Goal: Find specific page/section: Find specific page/section

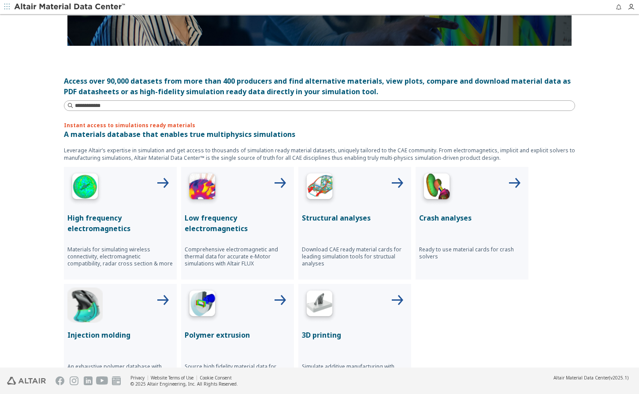
scroll to position [214, 0]
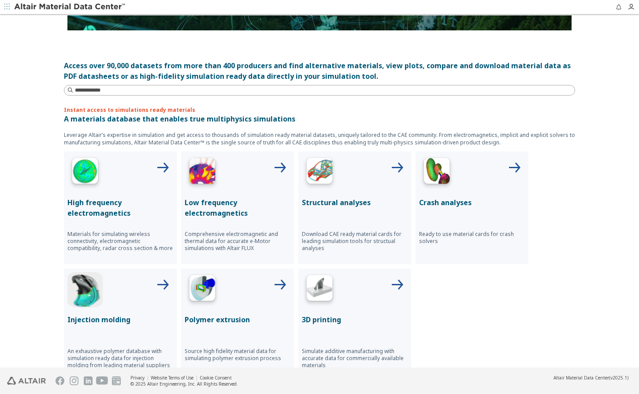
click at [337, 171] on div at bounding box center [355, 172] width 106 height 35
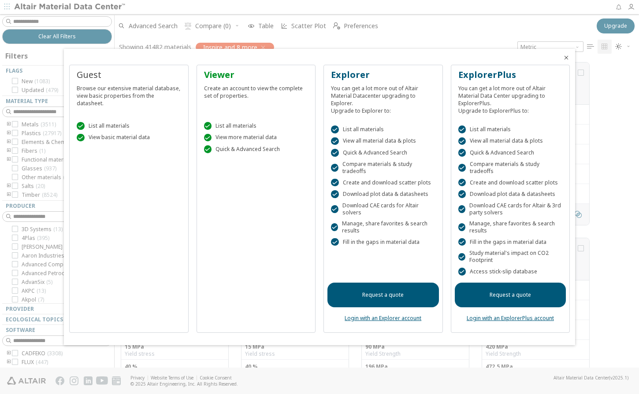
scroll to position [305, 518]
click at [569, 59] on icon "Close" at bounding box center [566, 57] width 7 height 7
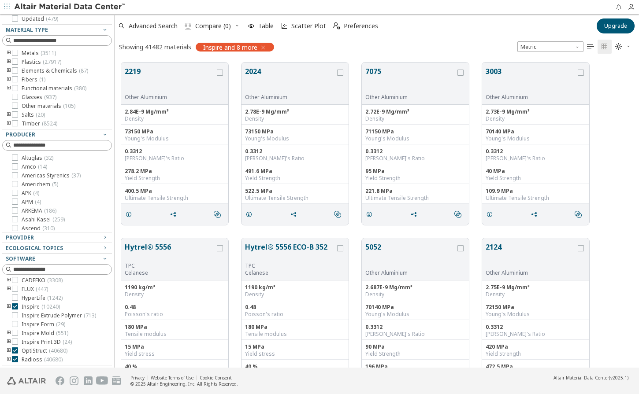
scroll to position [0, 0]
click at [18, 309] on label "Inspire ( 10240 )" at bounding box center [36, 308] width 48 height 7
click at [16, 312] on icon at bounding box center [15, 308] width 6 height 6
click at [13, 356] on icon at bounding box center [15, 352] width 6 height 6
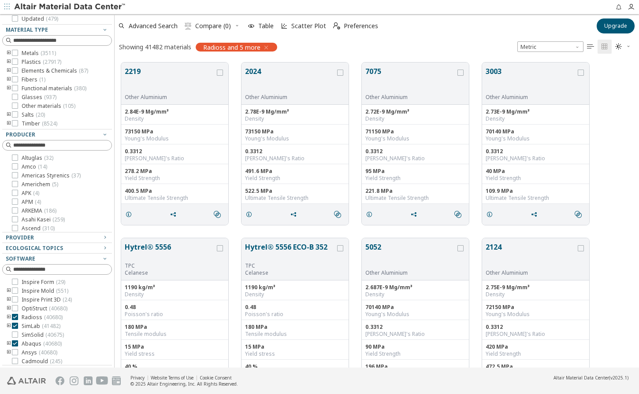
click at [14, 347] on icon at bounding box center [15, 344] width 6 height 6
click at [14, 329] on icon at bounding box center [15, 326] width 6 height 6
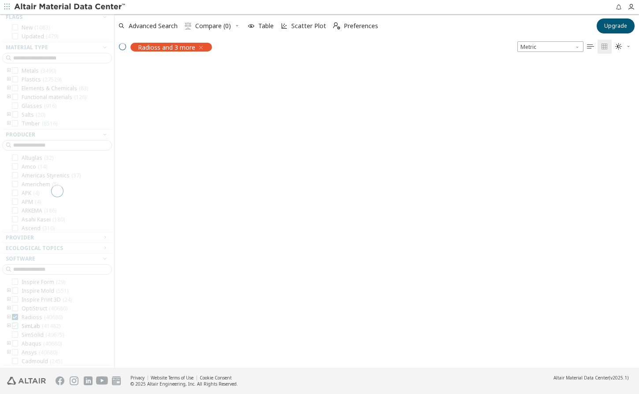
scroll to position [54, 0]
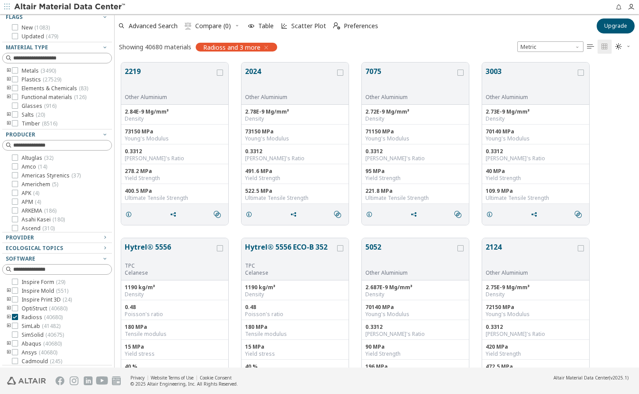
click at [10, 321] on icon "toogle group" at bounding box center [9, 317] width 6 height 7
click at [30, 303] on div at bounding box center [28, 300] width 6 height 6
click at [15, 341] on icon at bounding box center [15, 342] width 6 height 6
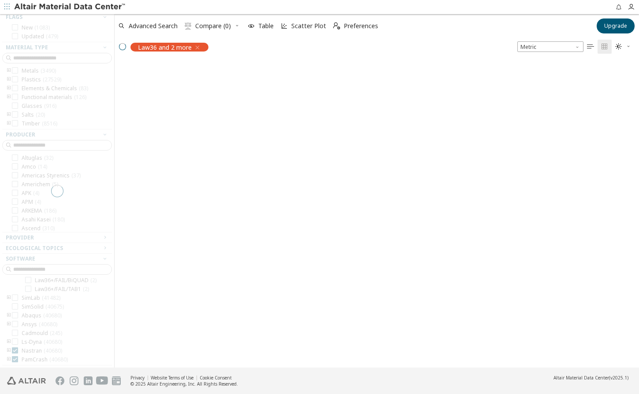
click at [16, 353] on div at bounding box center [57, 191] width 114 height 354
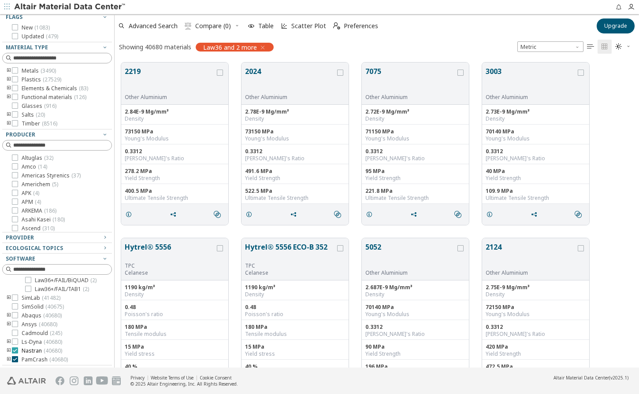
click at [16, 353] on div at bounding box center [15, 351] width 6 height 6
click at [15, 359] on icon at bounding box center [15, 359] width 6 height 6
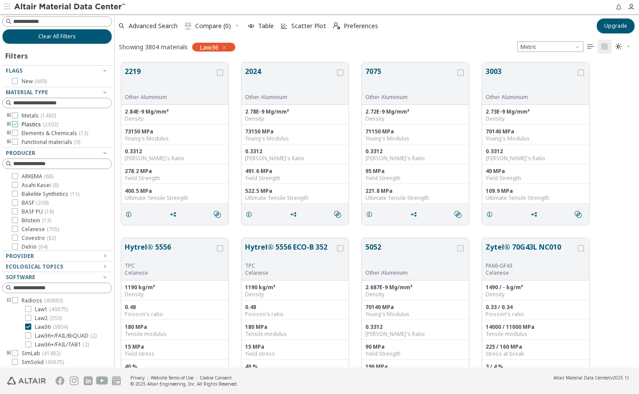
click at [13, 126] on icon at bounding box center [15, 124] width 6 height 6
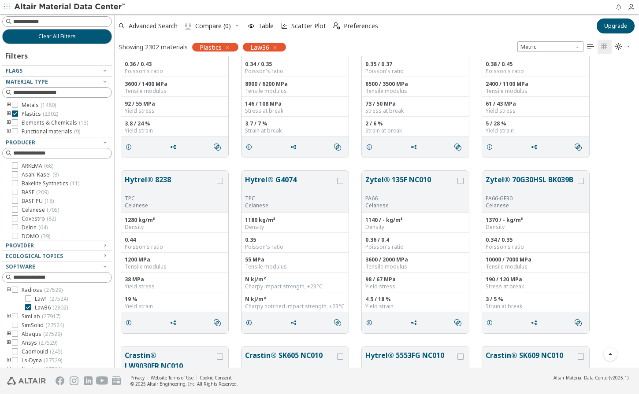
scroll to position [1718, 0]
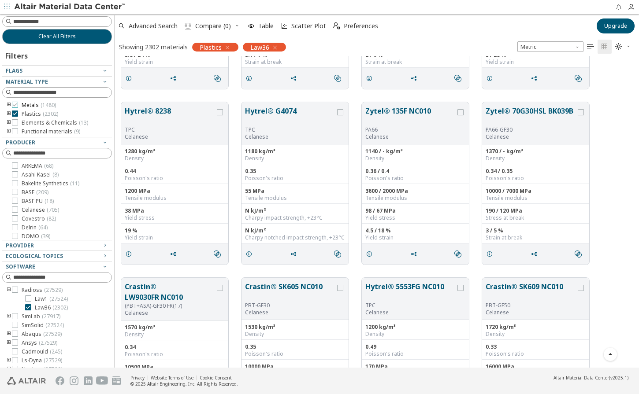
click at [16, 107] on icon at bounding box center [15, 105] width 6 height 6
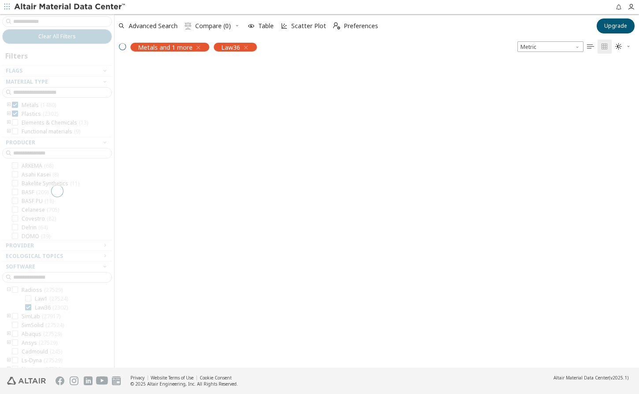
scroll to position [79, 0]
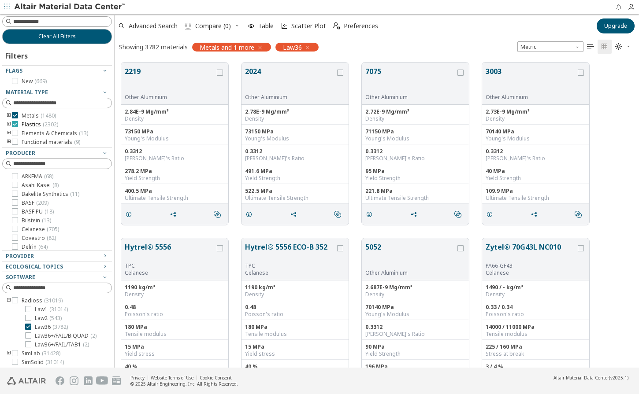
click at [14, 122] on icon at bounding box center [15, 124] width 6 height 6
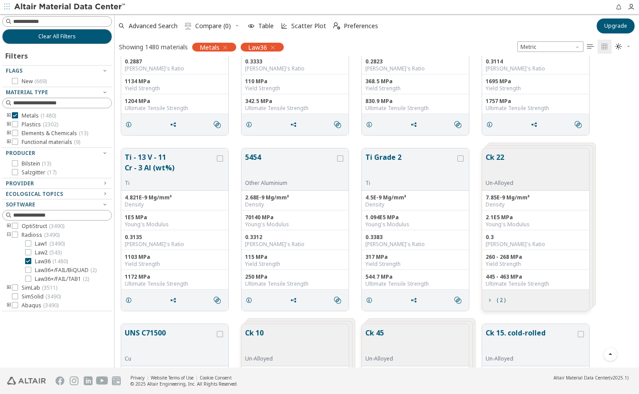
scroll to position [1498, 0]
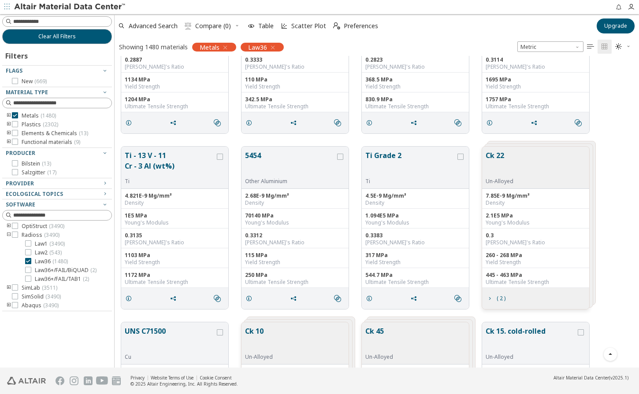
click at [8, 115] on icon "toogle group" at bounding box center [9, 115] width 6 height 7
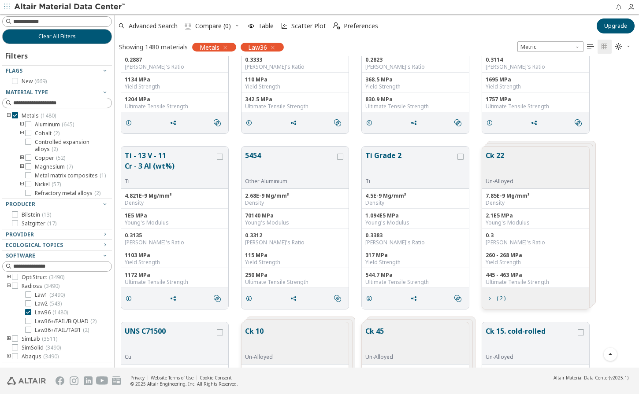
scroll to position [44, 0]
click at [22, 178] on icon "toogle group" at bounding box center [22, 174] width 6 height 7
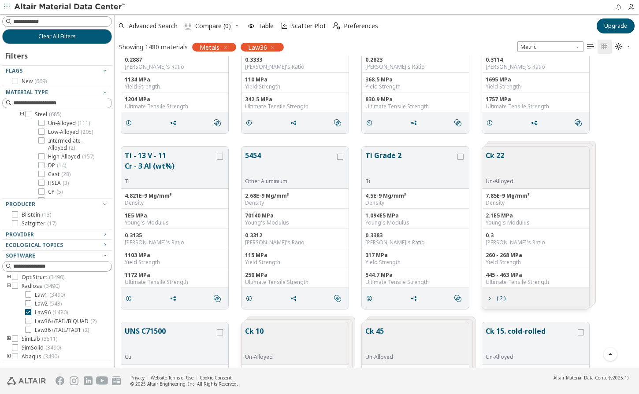
scroll to position [88, 0]
click at [30, 133] on icon at bounding box center [28, 129] width 6 height 6
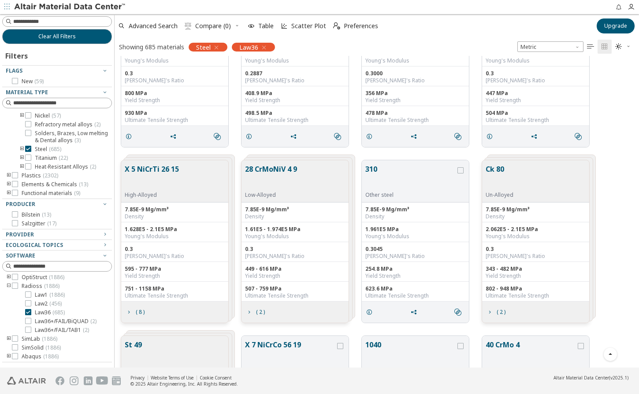
scroll to position [3613, 0]
